Goal: Communication & Community: Share content

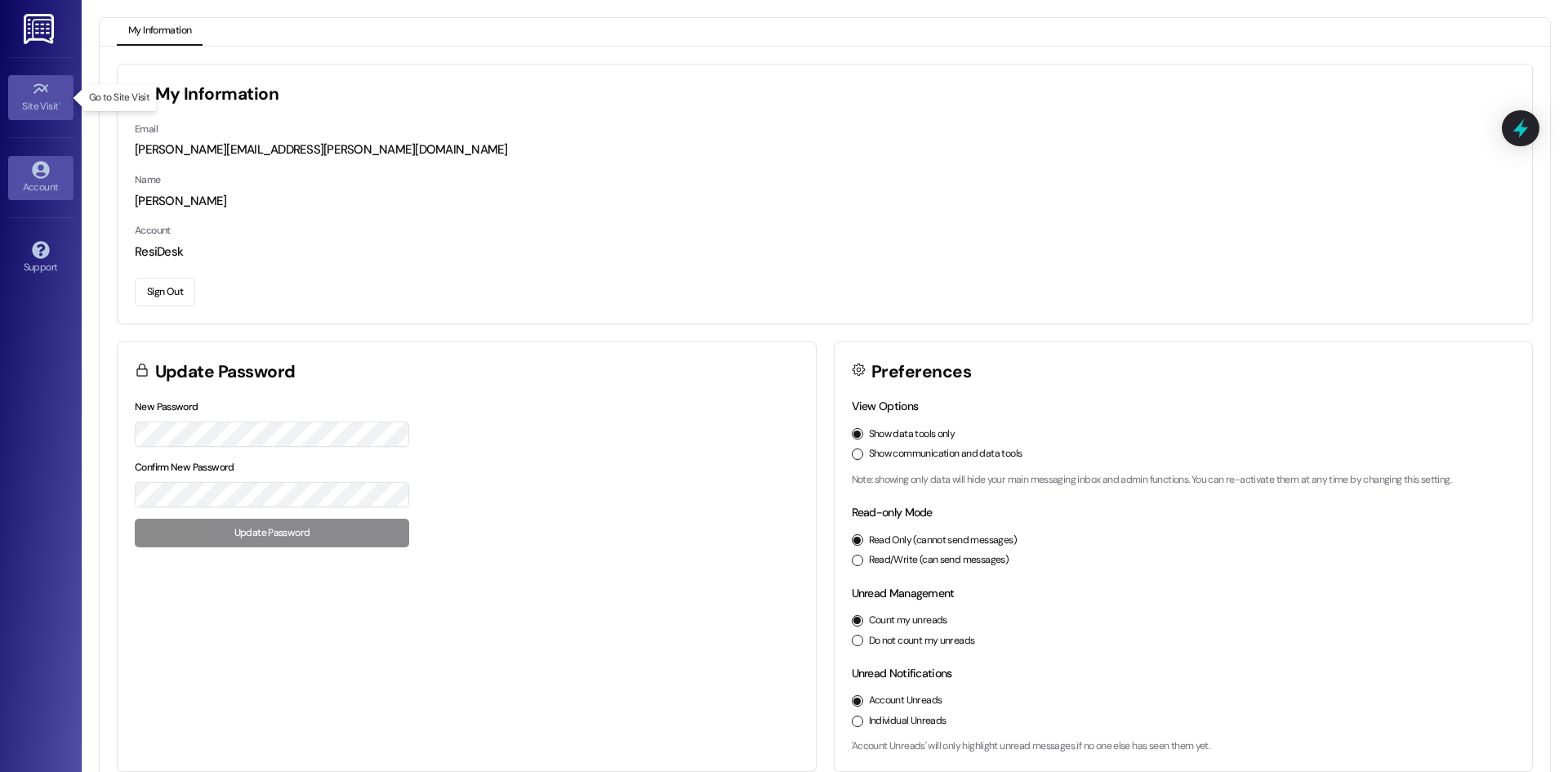
click at [42, 92] on icon at bounding box center [40, 88] width 15 height 10
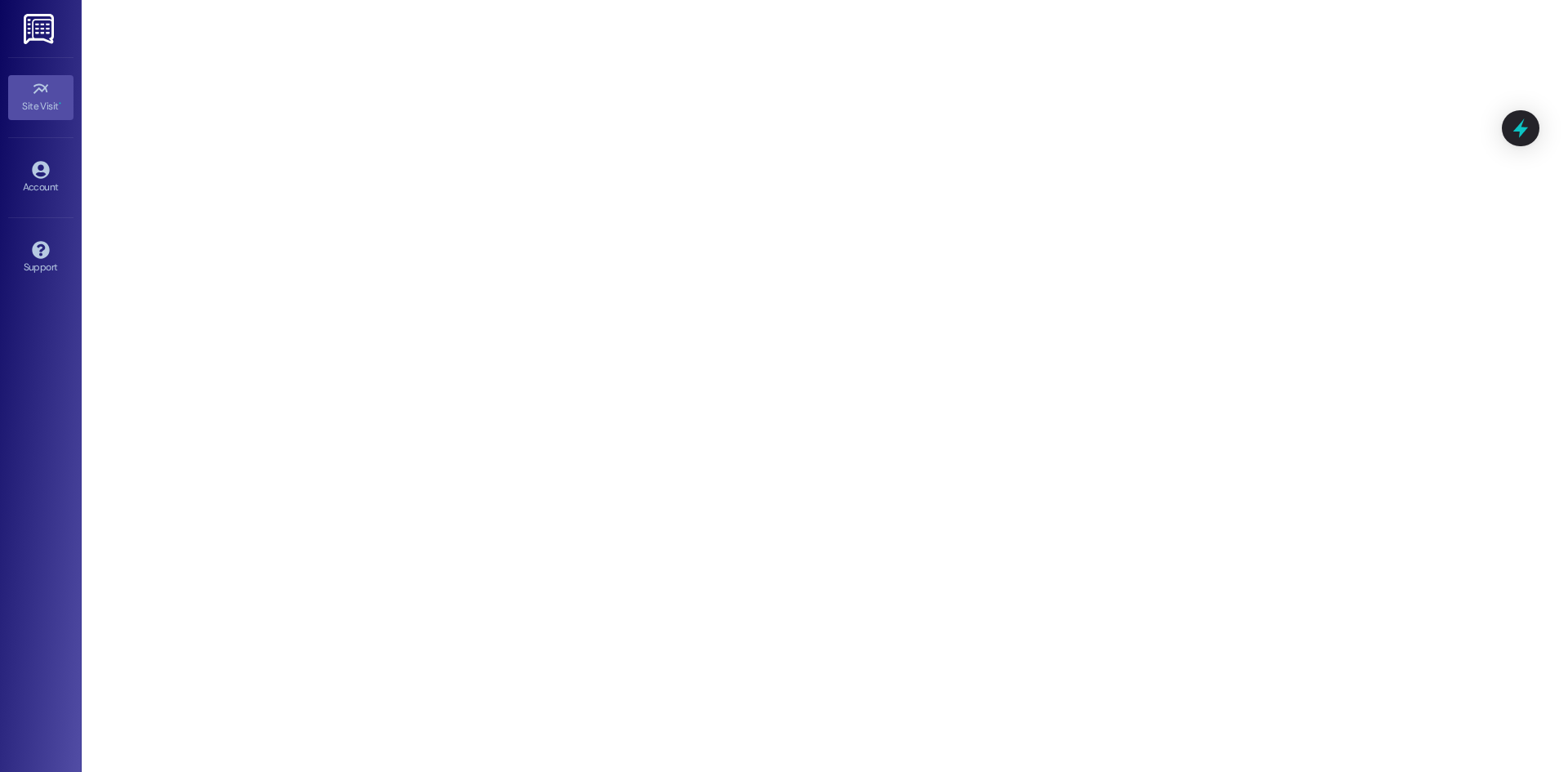
click at [42, 31] on img at bounding box center [40, 28] width 34 height 30
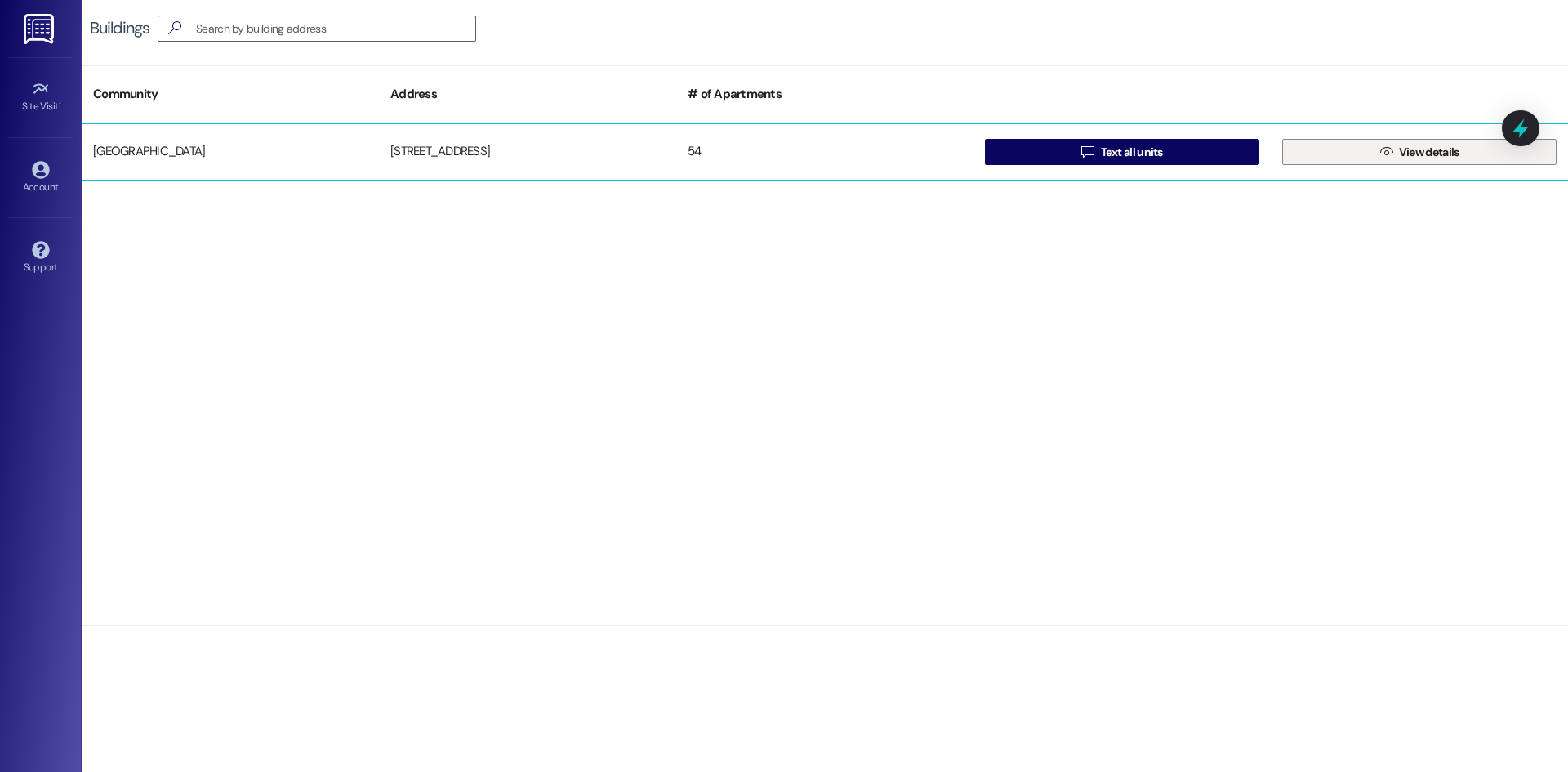
click at [1380, 151] on icon "" at bounding box center [1386, 152] width 12 height 13
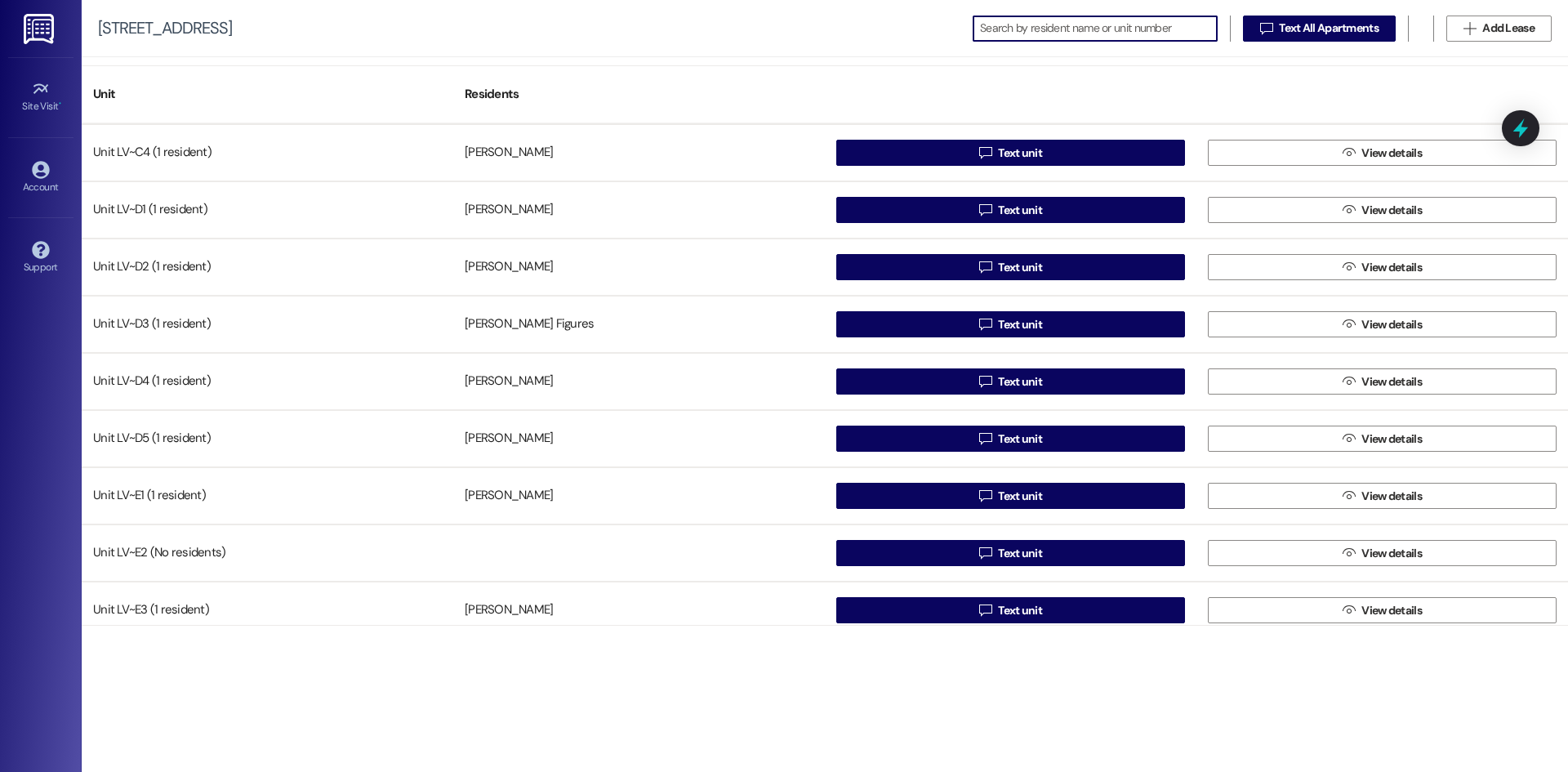
scroll to position [572, 0]
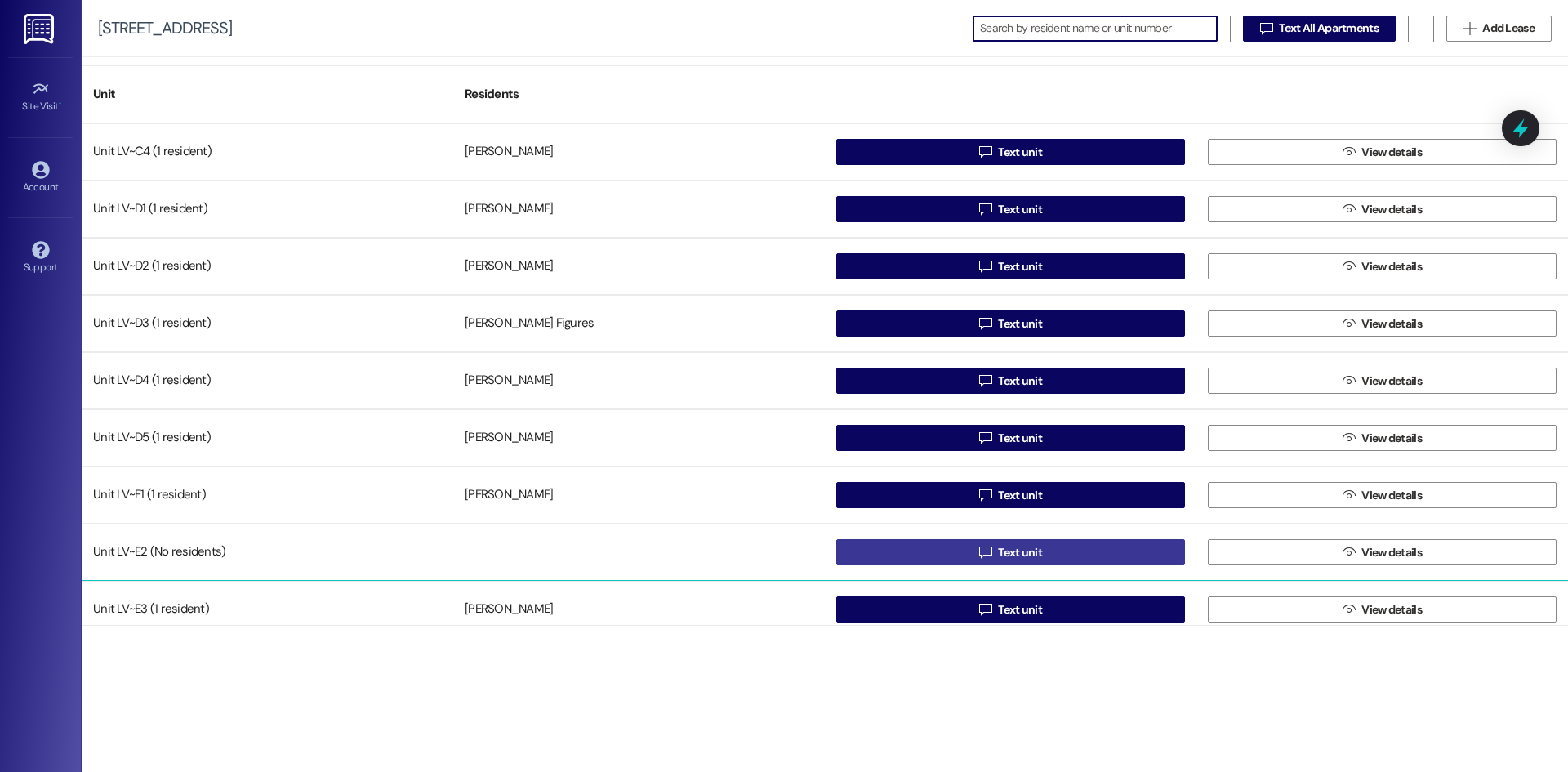
click at [986, 546] on icon "" at bounding box center [985, 552] width 12 height 13
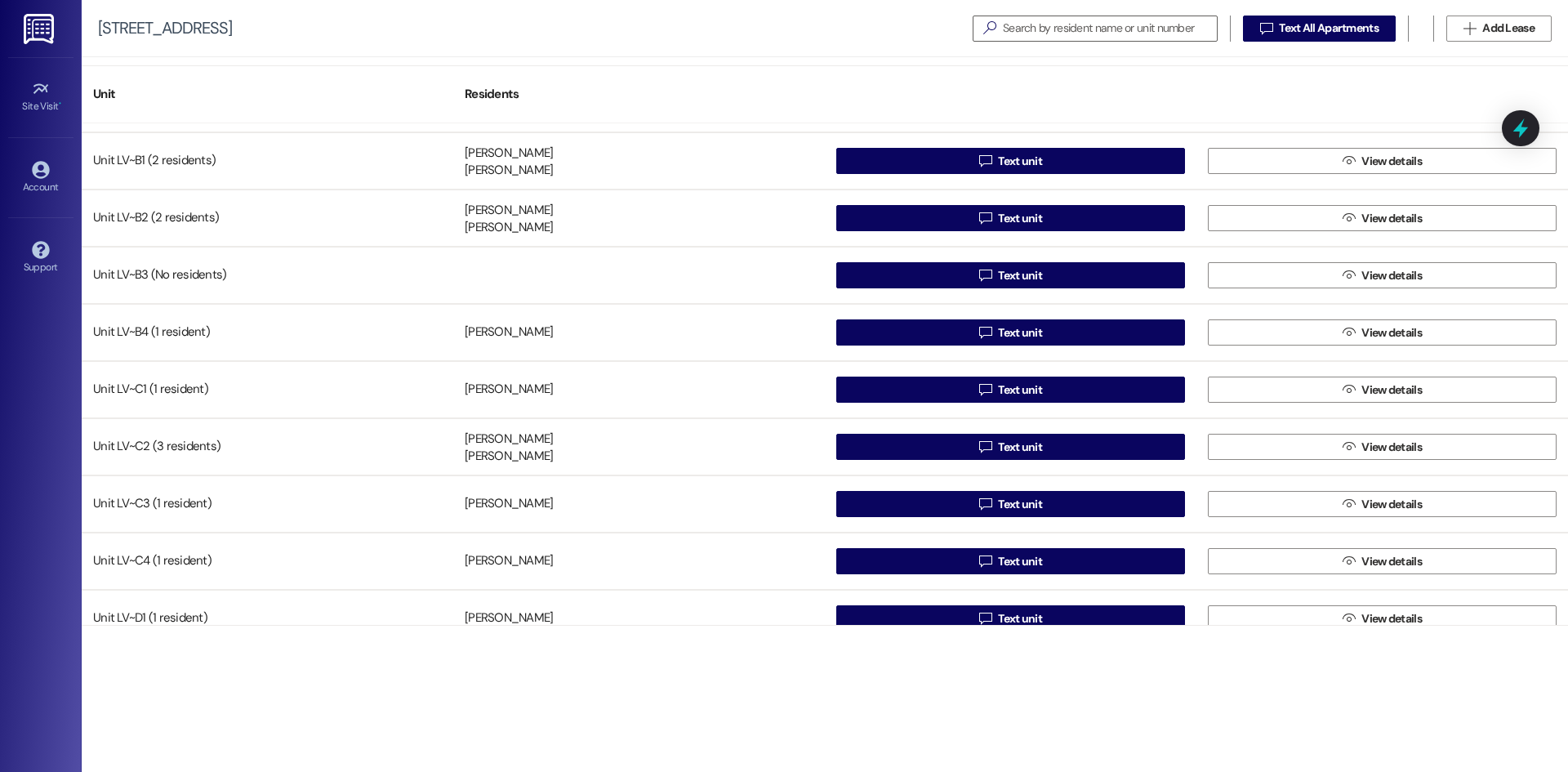
scroll to position [163, 0]
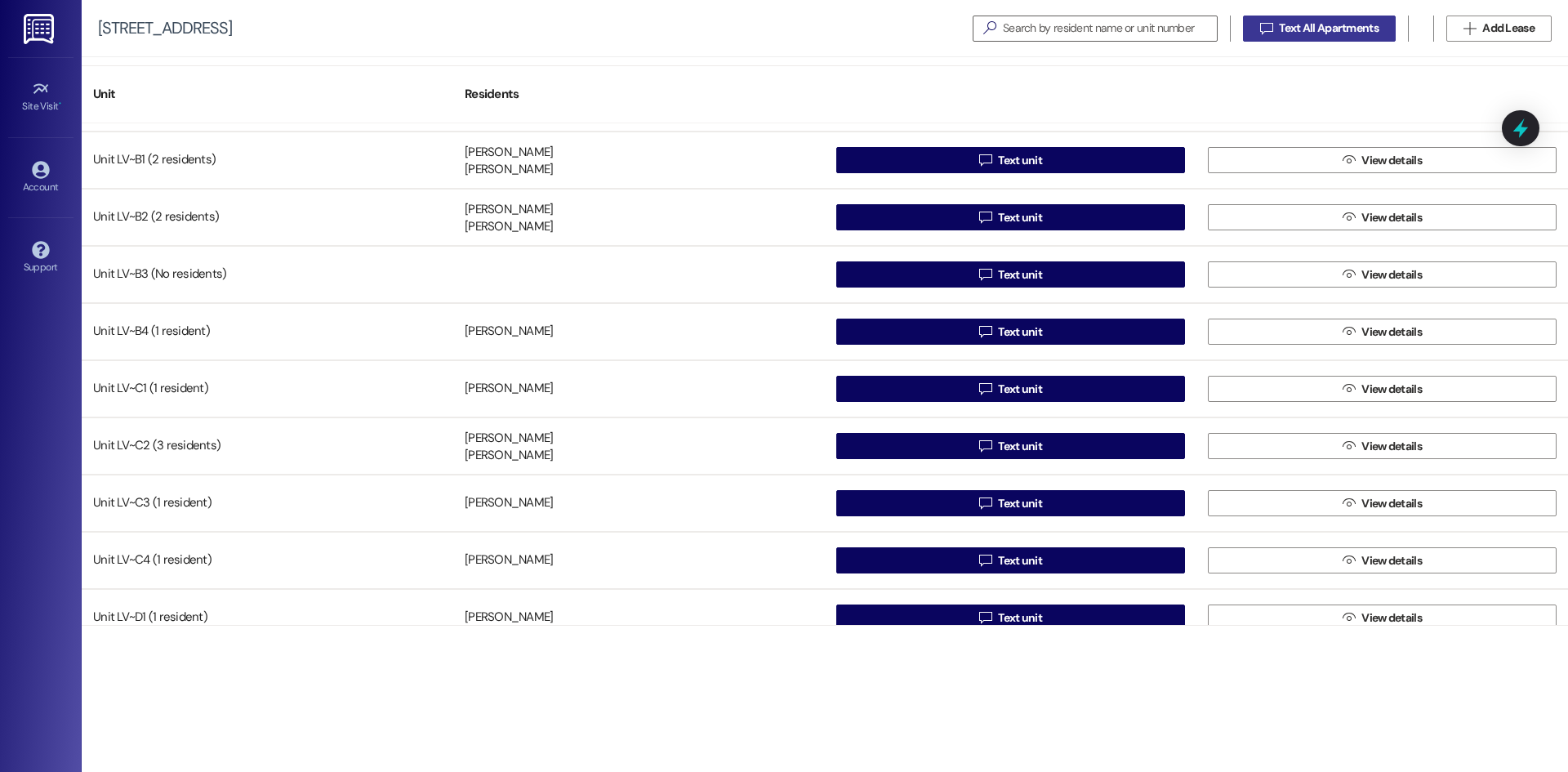
click at [1312, 27] on span "Text All Apartments" at bounding box center [1329, 28] width 99 height 17
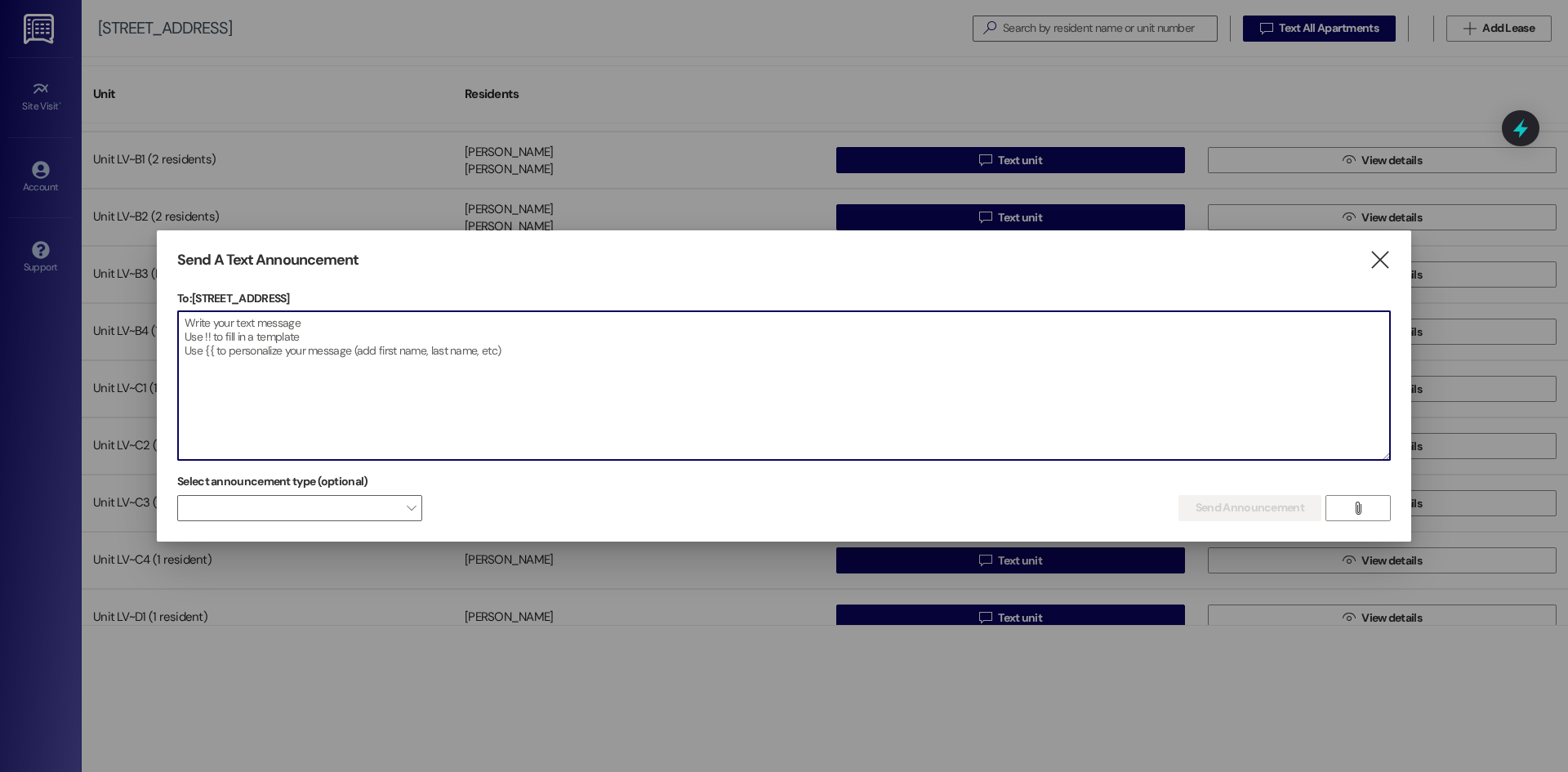
click at [305, 343] on textarea at bounding box center [784, 385] width 1212 height 148
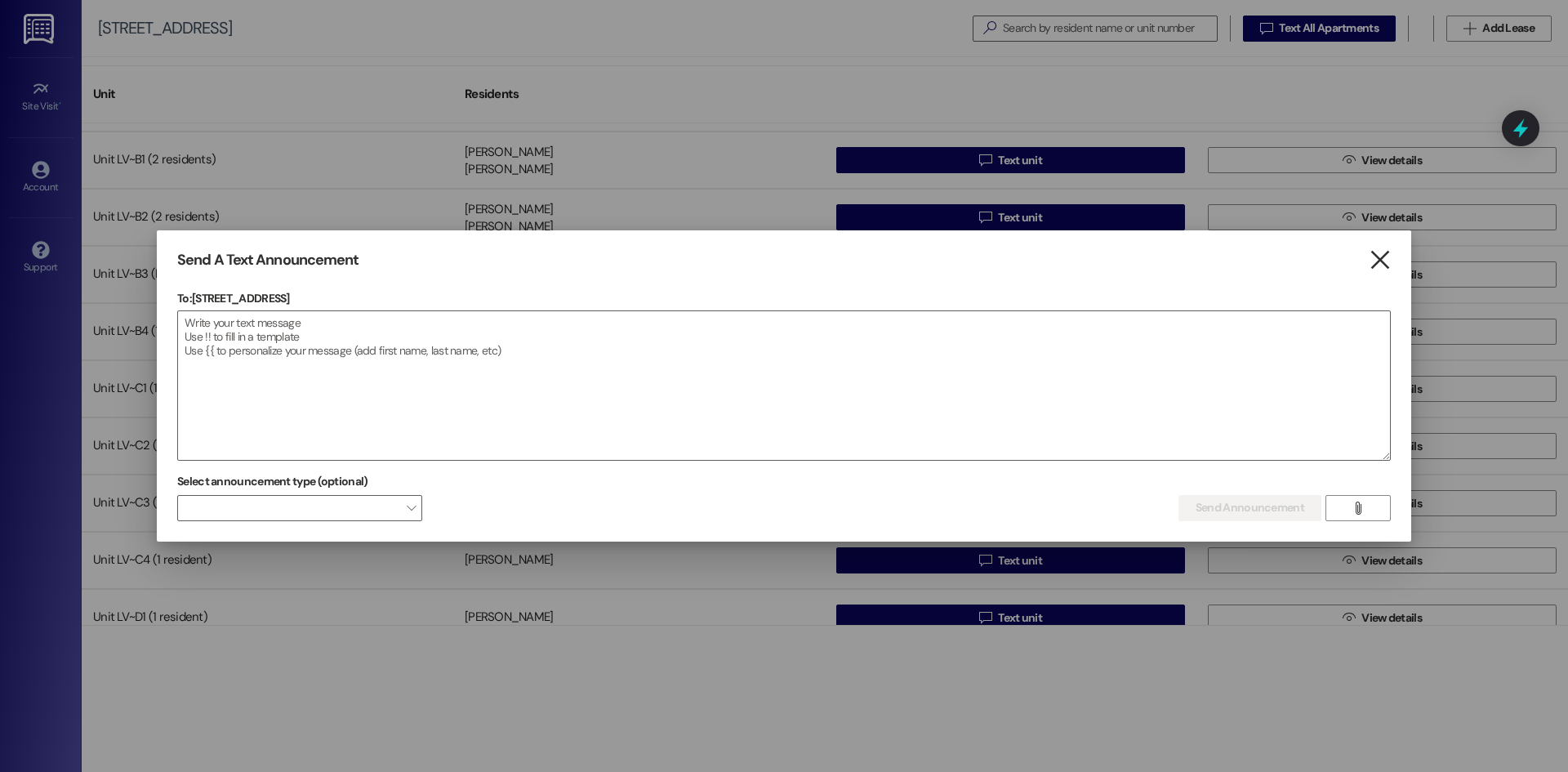
click at [1371, 258] on icon "" at bounding box center [1380, 259] width 22 height 17
